Goal: Transaction & Acquisition: Purchase product/service

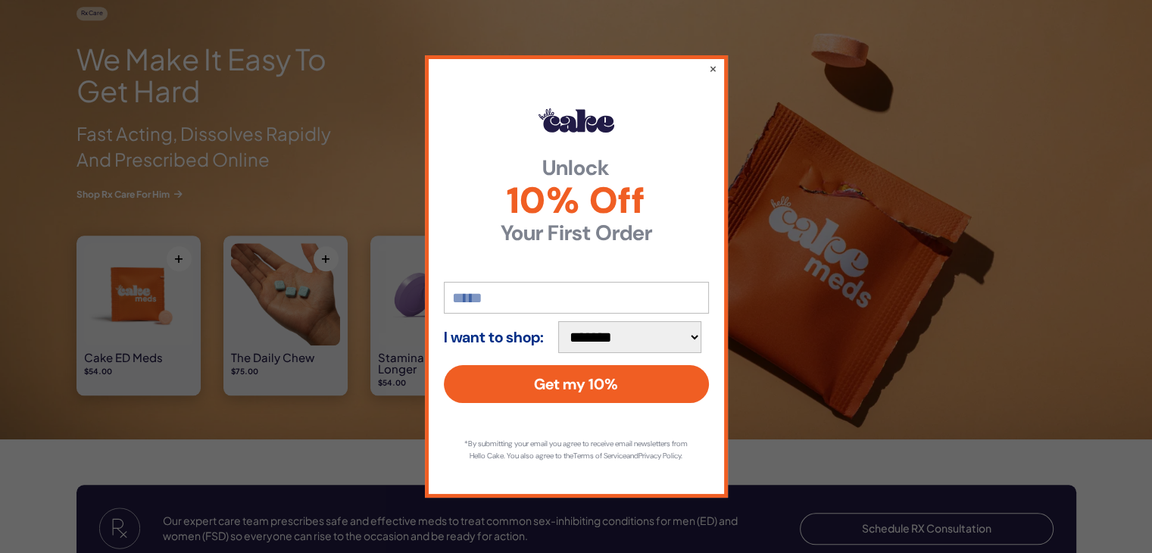
click at [718, 66] on div "**********" at bounding box center [576, 276] width 303 height 442
click at [569, 144] on div "**********" at bounding box center [576, 276] width 303 height 442
click at [706, 61] on div "**********" at bounding box center [576, 276] width 303 height 442
click at [710, 64] on button "×" at bounding box center [712, 68] width 10 height 18
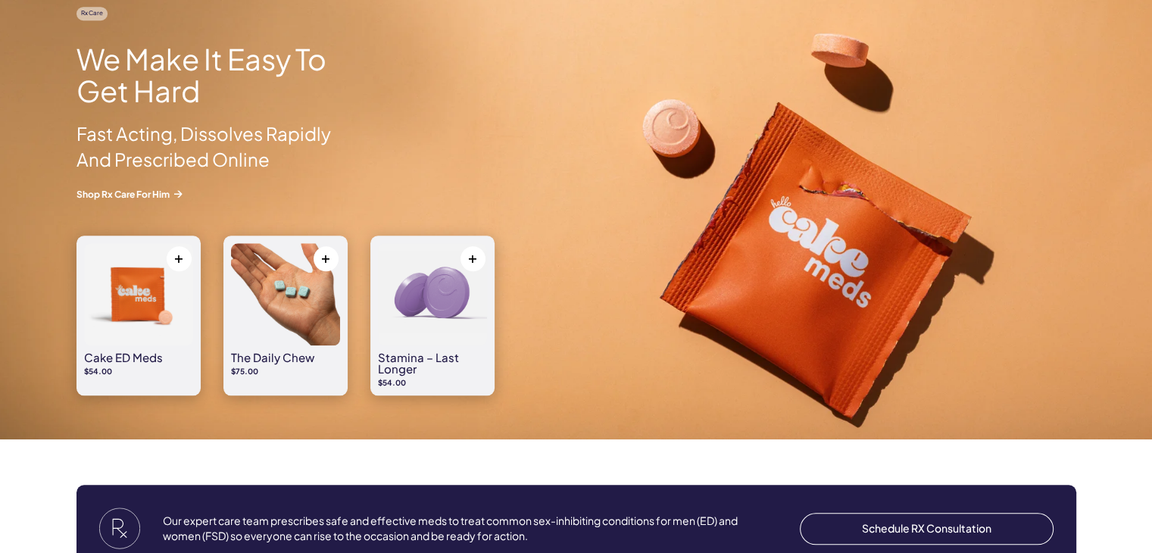
click at [156, 309] on img at bounding box center [138, 294] width 109 height 102
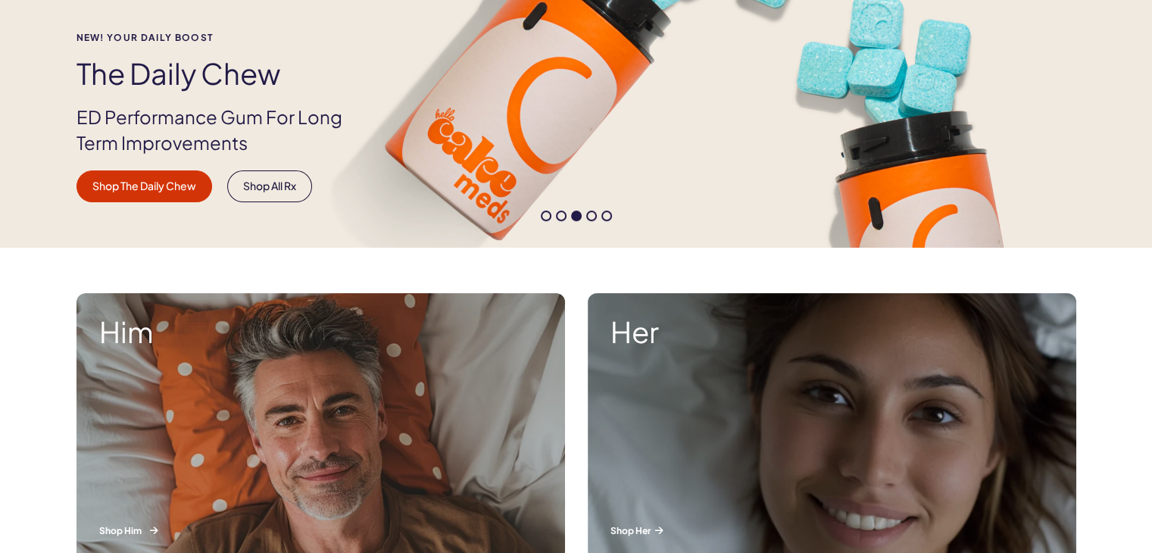
scroll to position [359, 0]
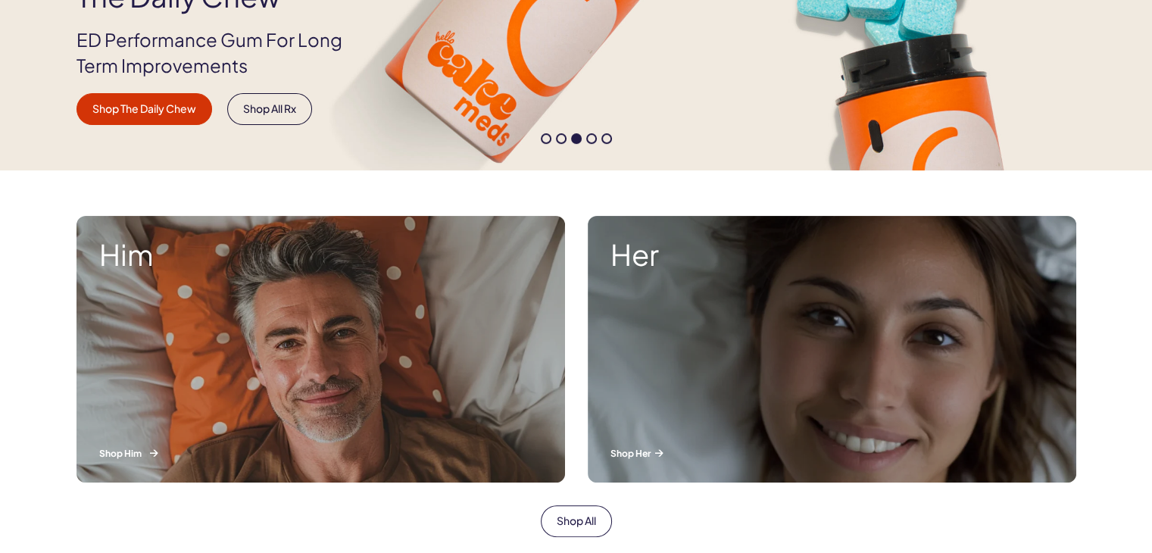
click at [316, 332] on div "Him Shop Him" at bounding box center [320, 349] width 488 height 267
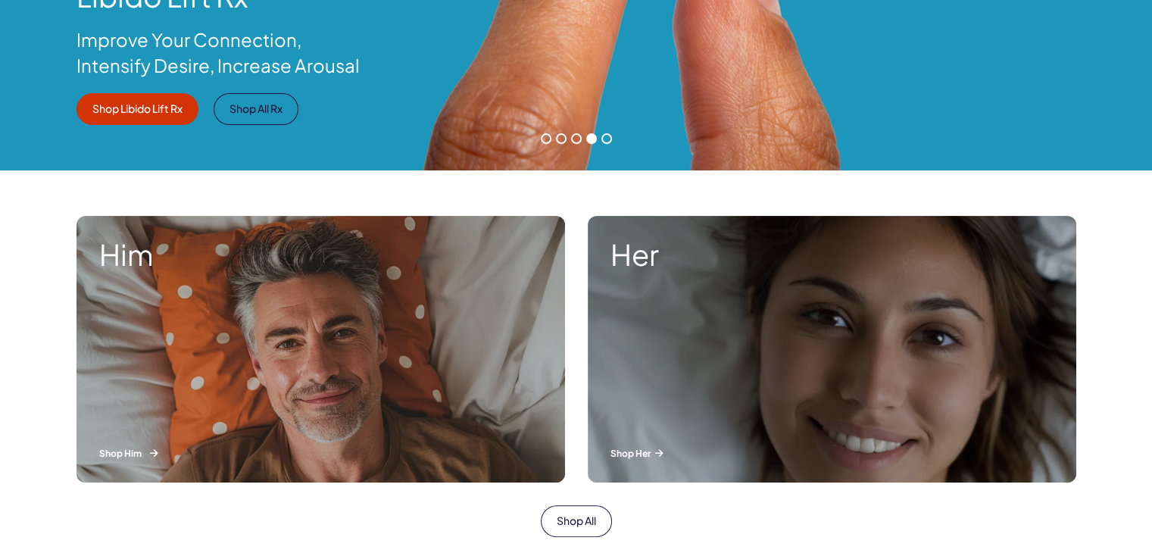
scroll to position [0, 0]
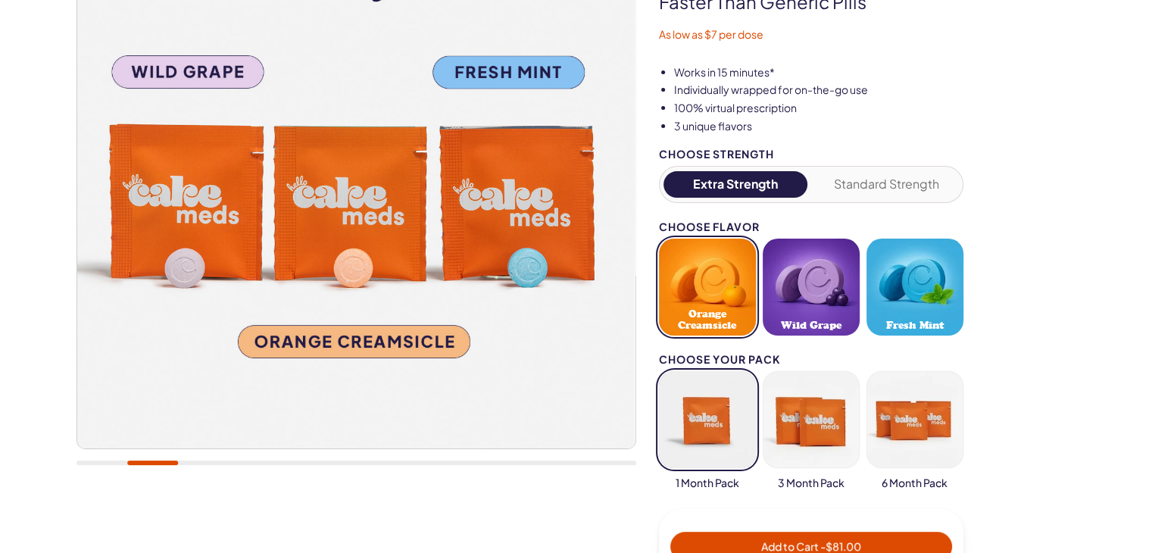
click at [606, 210] on img at bounding box center [355, 169] width 558 height 558
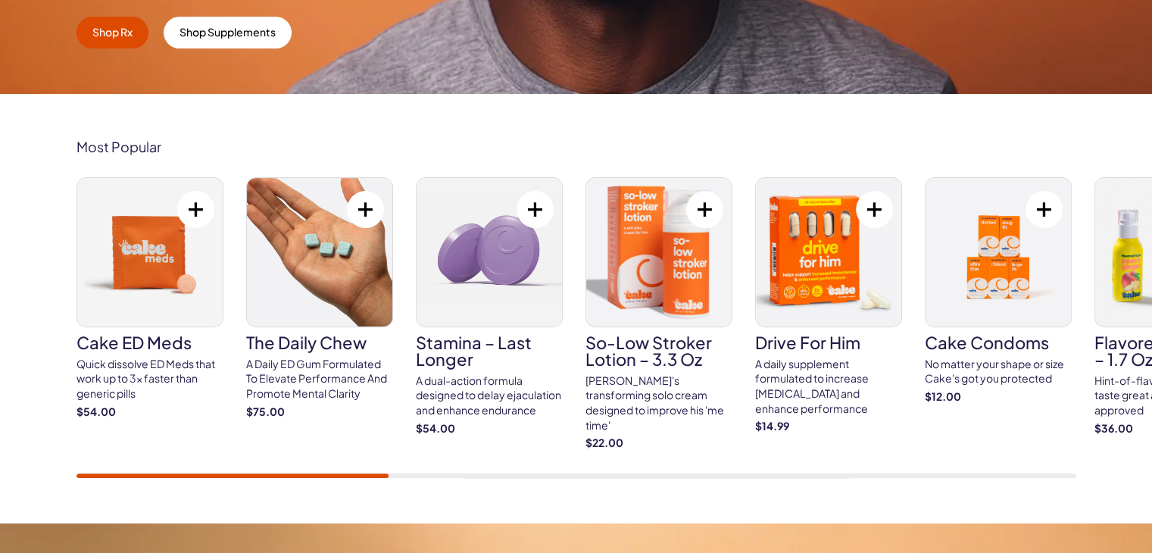
drag, startPoint x: 132, startPoint y: 477, endPoint x: 215, endPoint y: 479, distance: 83.3
click at [211, 479] on div "Most Popular Cake ED Meds Quick dissolve ED Meds that work up to 3x faster than…" at bounding box center [576, 308] width 1152 height 429
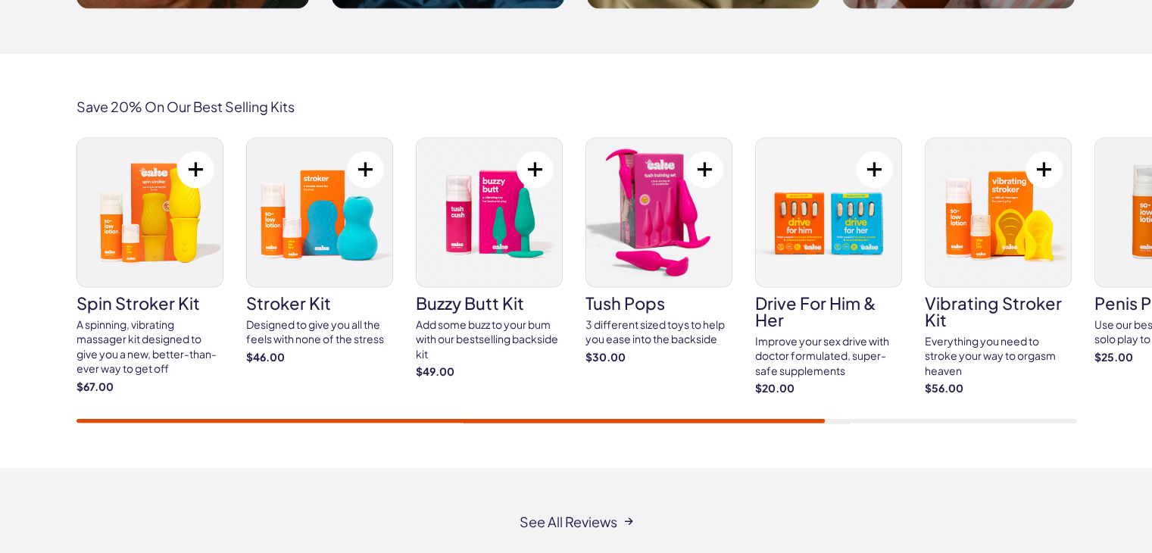
scroll to position [2618, 0]
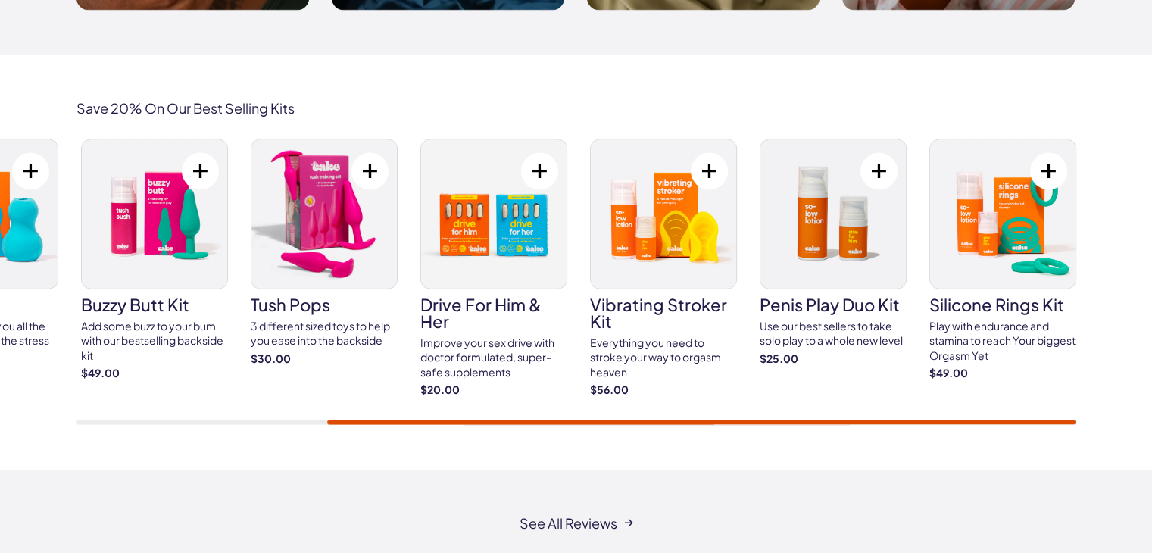
click at [1008, 419] on div at bounding box center [576, 421] width 1000 height 5
click at [884, 443] on div "Save 20% On Our Best Selling Kits spin stroker kit A spinning, vibrating massag…" at bounding box center [576, 262] width 1152 height 414
click at [1034, 237] on img at bounding box center [1002, 213] width 145 height 148
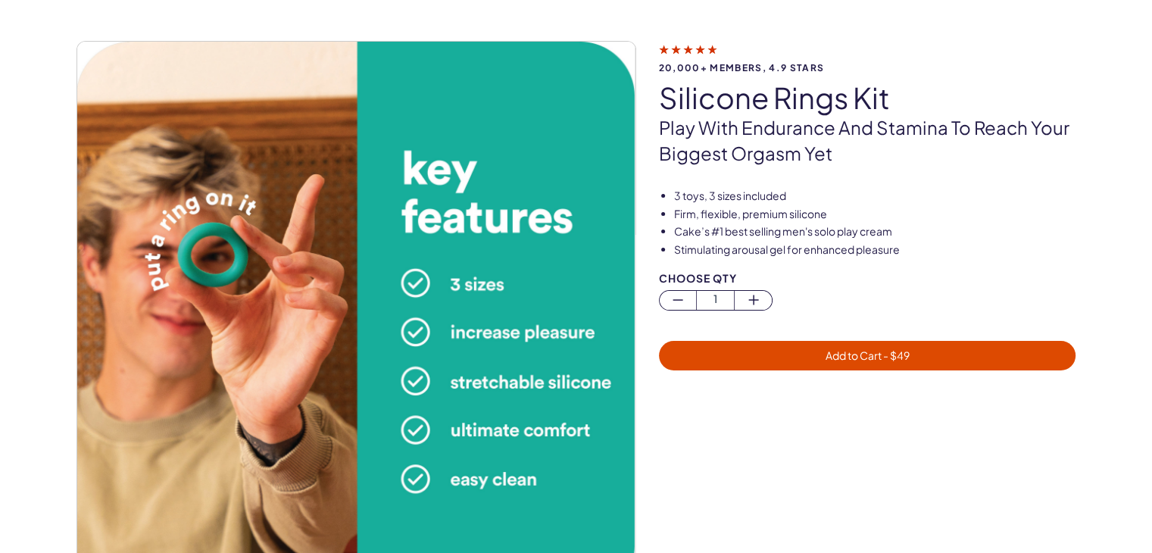
scroll to position [76, 0]
